Goal: Transaction & Acquisition: Subscribe to service/newsletter

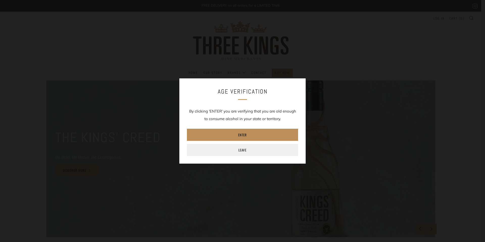
click at [239, 135] on link "Enter" at bounding box center [242, 135] width 111 height 12
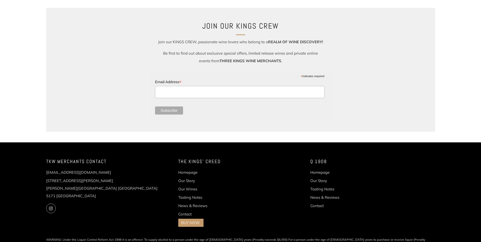
scroll to position [657, 0]
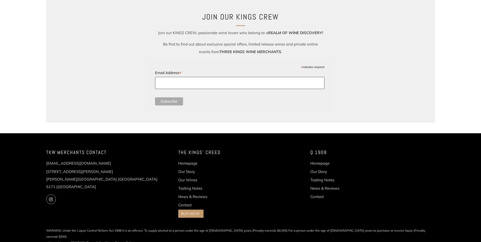
click at [246, 84] on input "Email Address *" at bounding box center [239, 83] width 169 height 12
type input "rfence@hotmail.com"
click at [175, 100] on input "Subscribe" at bounding box center [169, 101] width 28 height 8
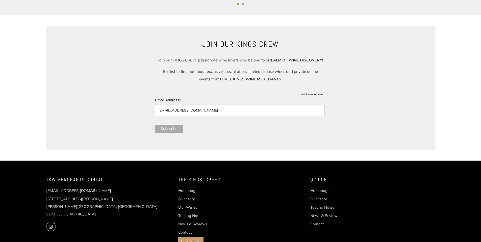
scroll to position [632, 0]
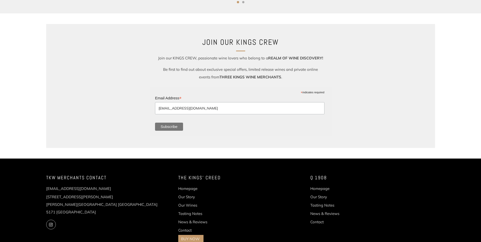
click at [171, 126] on input "Subscribe" at bounding box center [169, 127] width 28 height 8
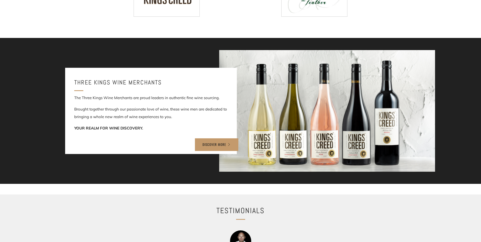
scroll to position [278, 0]
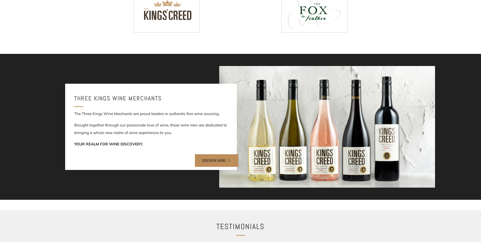
click at [219, 159] on link "DISCOVER MORE" at bounding box center [216, 160] width 43 height 13
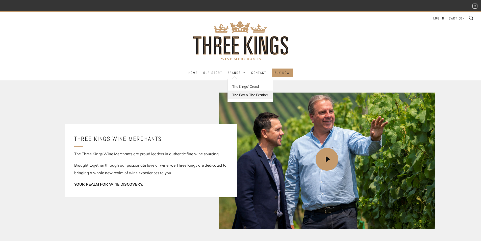
click at [241, 97] on link "The Fox & The Feather" at bounding box center [250, 94] width 45 height 8
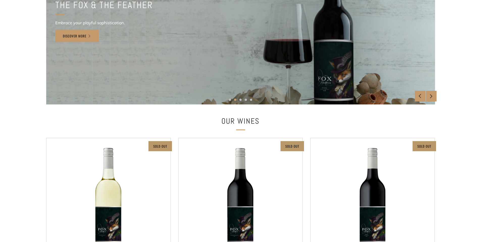
scroll to position [25, 0]
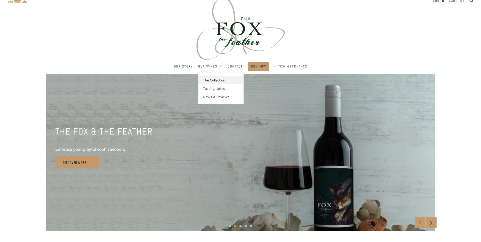
click at [218, 81] on link "The Collection" at bounding box center [221, 80] width 45 height 8
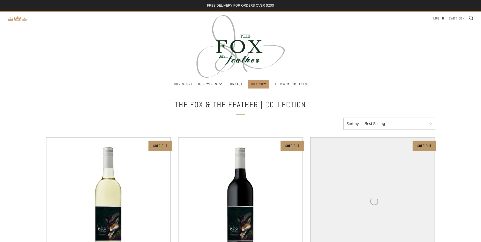
select select "best-selling"
